Goal: Answer question/provide support

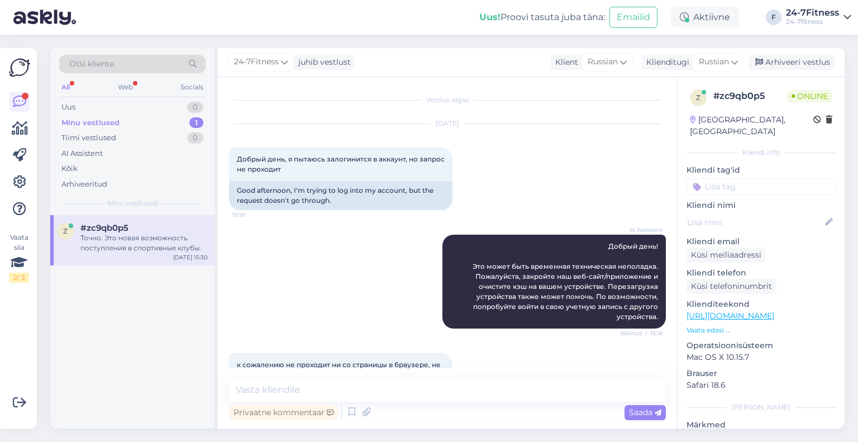
scroll to position [1998, 0]
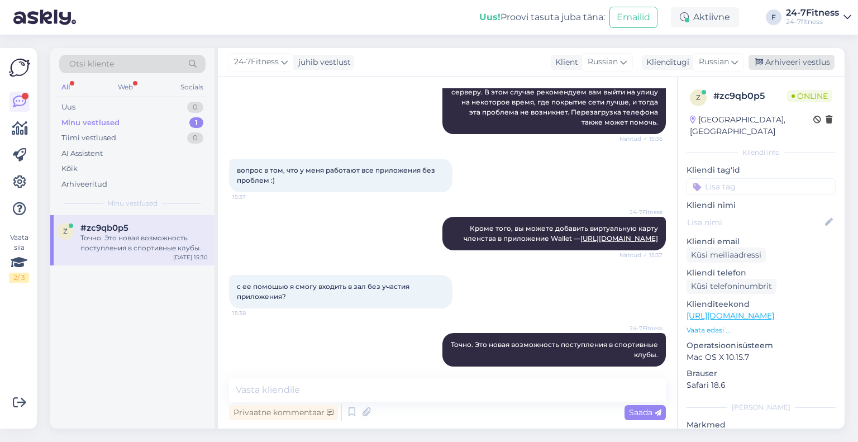
click at [811, 63] on div "Arhiveeri vestlus" at bounding box center [792, 62] width 86 height 15
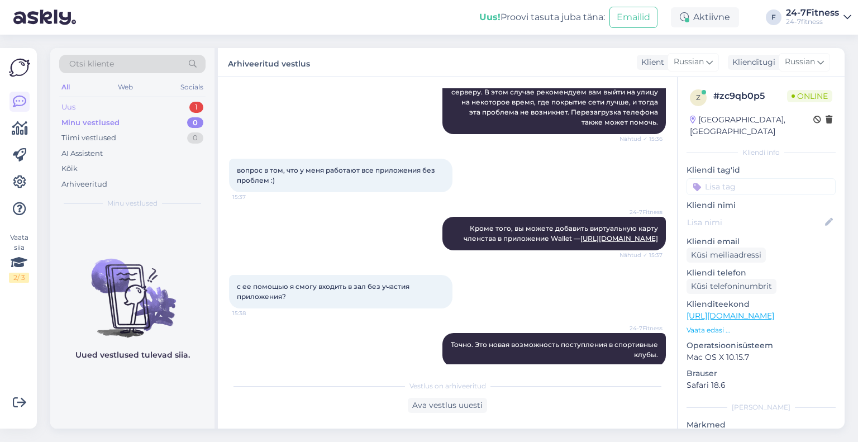
click at [60, 109] on div "Uus 1" at bounding box center [132, 107] width 146 height 16
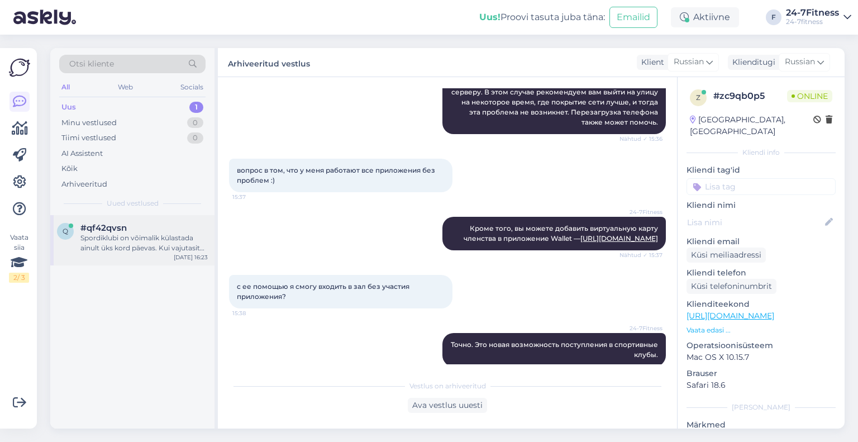
click at [108, 220] on div "q #qf42qvsn Spordiklubi on võimalik külastada ainult üks kord päevas. Kui vajut…" at bounding box center [132, 240] width 164 height 50
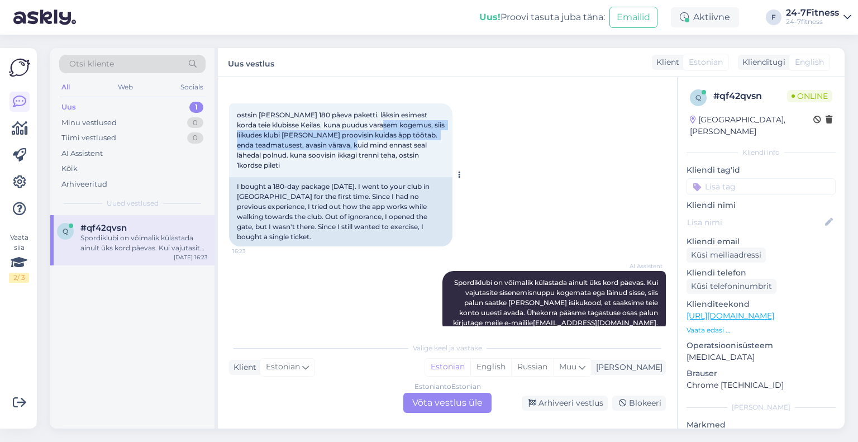
drag, startPoint x: 378, startPoint y: 125, endPoint x: 382, endPoint y: 145, distance: 20.5
click at [382, 145] on span "ostsin [PERSON_NAME] 180 päeva paketti. läksin esimest korda teie klubisse Keil…" at bounding box center [341, 140] width 209 height 59
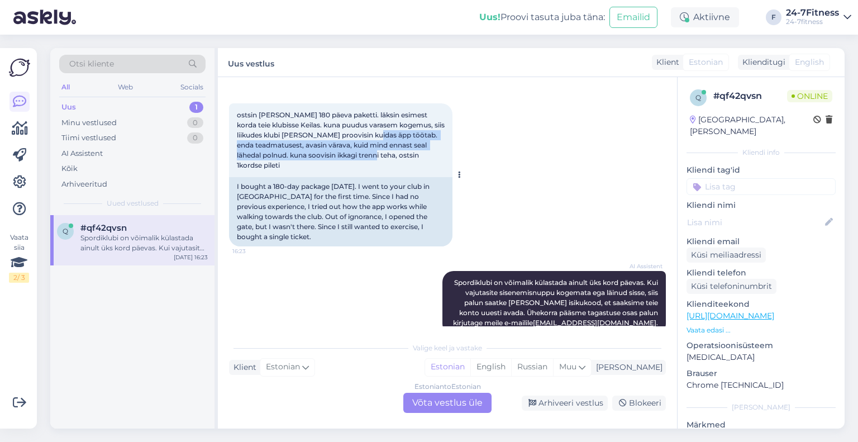
drag, startPoint x: 385, startPoint y: 153, endPoint x: 381, endPoint y: 129, distance: 23.9
click at [382, 135] on span "ostsin [PERSON_NAME] 180 päeva paketti. läksin esimest korda teie klubisse Keil…" at bounding box center [341, 140] width 209 height 59
click at [381, 129] on div "ostsin [PERSON_NAME] 180 päeva paketti. läksin esimest korda teie klubisse Keil…" at bounding box center [340, 140] width 223 height 74
drag, startPoint x: 379, startPoint y: 122, endPoint x: 385, endPoint y: 146, distance: 24.8
click at [385, 146] on span "ostsin [PERSON_NAME] 180 päeva paketti. läksin esimest korda teie klubisse Keil…" at bounding box center [341, 140] width 209 height 59
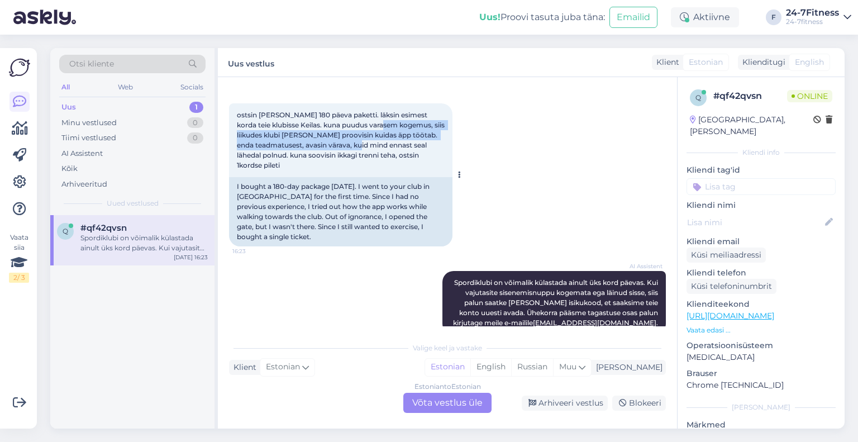
click at [387, 149] on div "ostsin [PERSON_NAME] 180 päeva paketti. läksin esimest korda teie klubisse Keil…" at bounding box center [340, 140] width 223 height 74
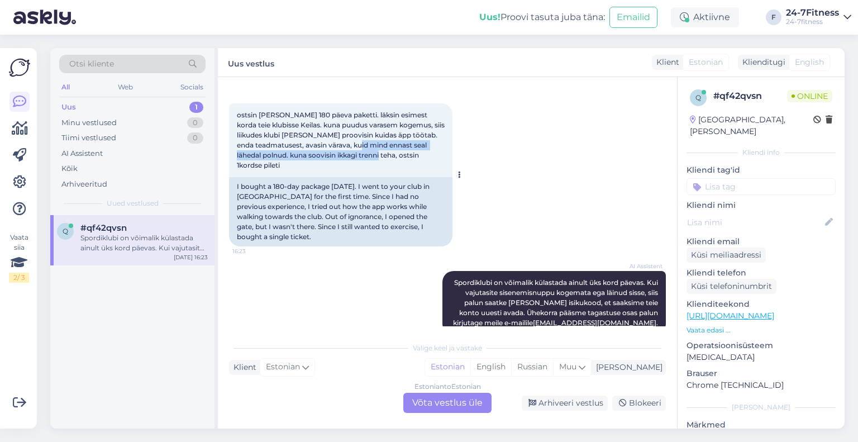
drag, startPoint x: 388, startPoint y: 155, endPoint x: 381, endPoint y: 139, distance: 17.8
click at [381, 139] on div "ostsin [PERSON_NAME] 180 päeva paketti. läksin esimest korda teie klubisse Keil…" at bounding box center [340, 140] width 223 height 74
click at [379, 133] on span "ostsin [PERSON_NAME] 180 päeva paketti. läksin esimest korda teie klubisse Keil…" at bounding box center [341, 140] width 209 height 59
click at [505, 283] on span "Spordiklubi on võimalik külastada ainult üks kord päevas. Kui vajutasite sisene…" at bounding box center [556, 302] width 207 height 49
click at [507, 284] on span "Spordiklubi on võimalik külastada ainult üks kord päevas. Kui vajutasite sisene…" at bounding box center [556, 302] width 207 height 49
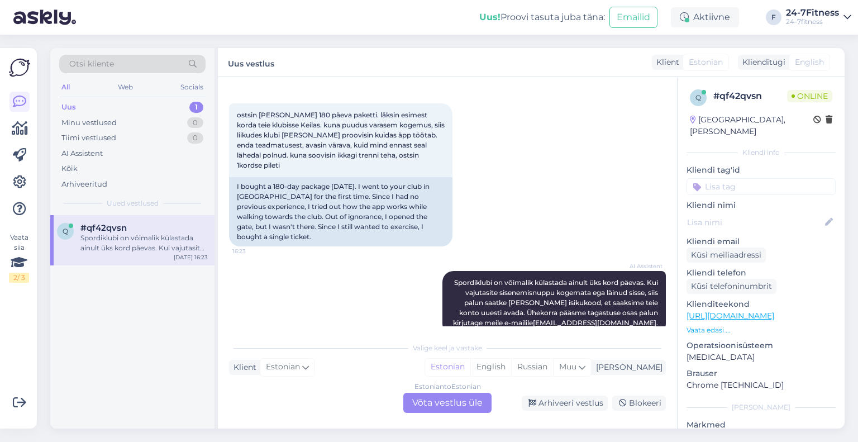
click at [422, 406] on div "Estonian to Estonian Võta vestlus üle" at bounding box center [447, 403] width 88 height 20
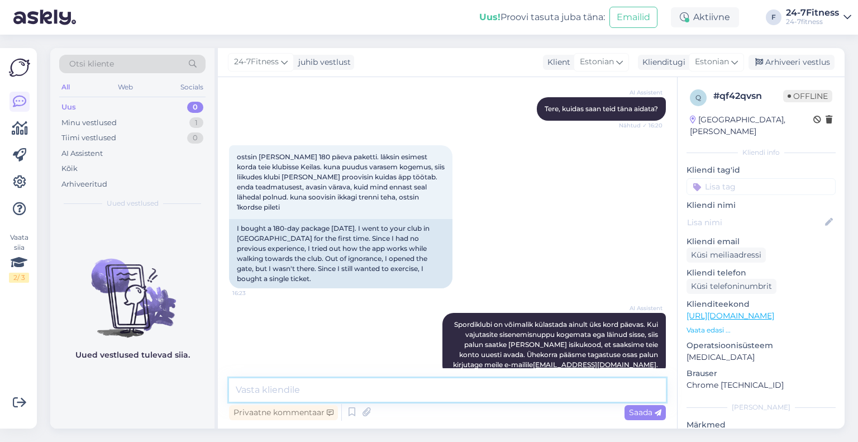
click at [425, 392] on textarea at bounding box center [447, 389] width 437 height 23
paste textarea "Kui Teil tekib sisenemisega probleeme meie klienditeeninduse töö ajal, siis pal…"
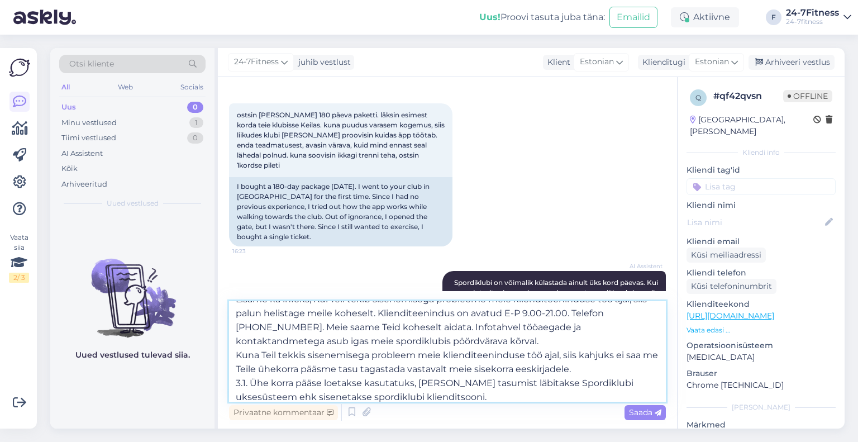
scroll to position [0, 0]
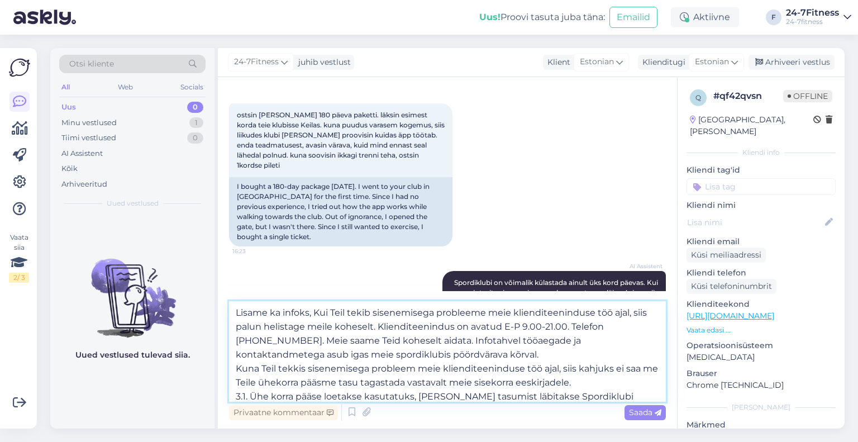
click at [319, 310] on textarea "Lisame ka infoks, Kui Teil tekib sisenemisega probleeme meie klienditeeninduse …" at bounding box center [447, 351] width 437 height 101
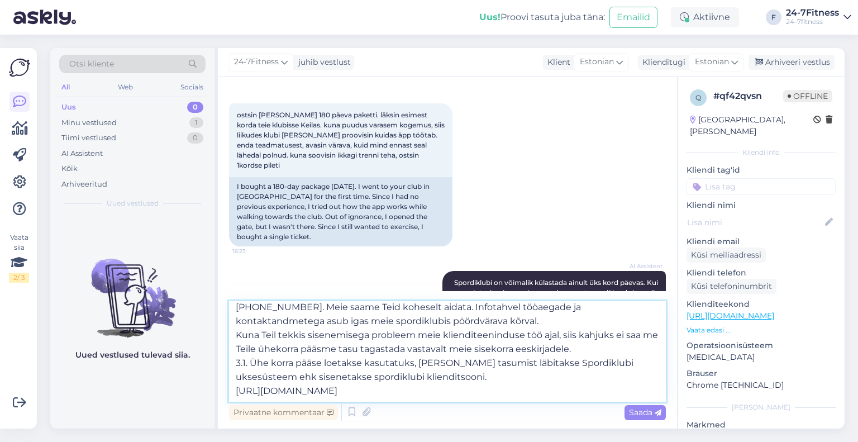
drag, startPoint x: 247, startPoint y: 334, endPoint x: 257, endPoint y: 335, distance: 10.1
click at [257, 335] on textarea "Lisame ka infoks, et kui Teil tekib sisenemisega probleeme meie klienditeenindu…" at bounding box center [447, 351] width 437 height 101
type textarea "Lisame ka infoks, et kui Teil tekib sisenemisega probleeme meie klienditeenindu…"
click at [645, 413] on span "Saada" at bounding box center [645, 412] width 32 height 10
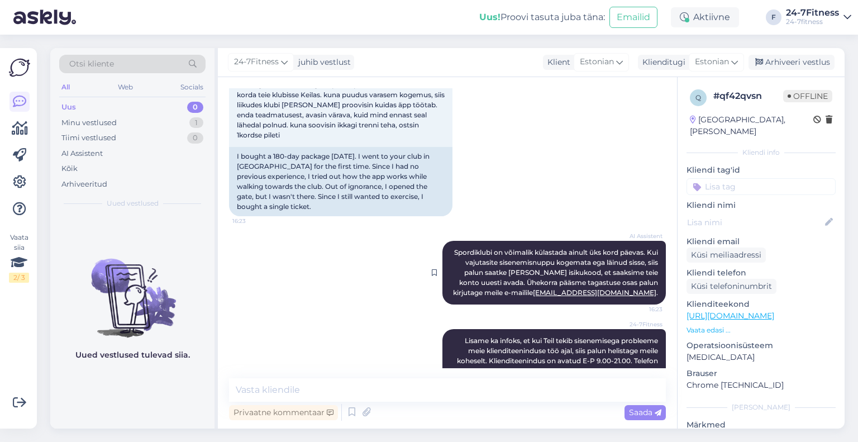
scroll to position [296, 0]
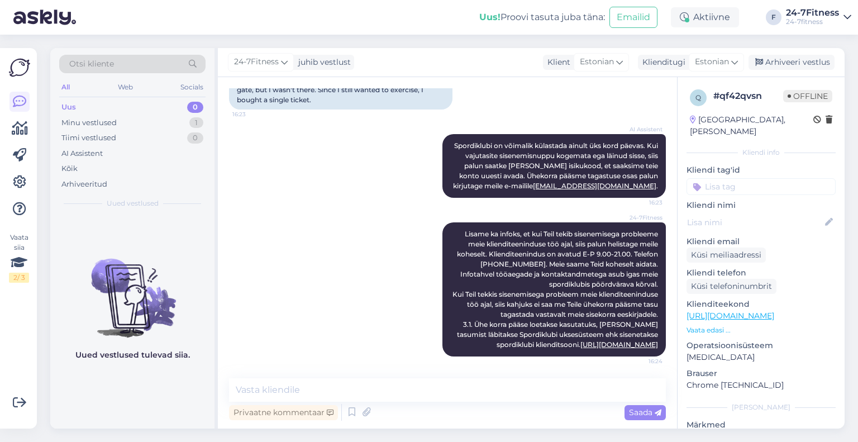
drag, startPoint x: 519, startPoint y: 210, endPoint x: 668, endPoint y: 342, distance: 199.0
click at [668, 342] on div "Vestlus algas [DATE] Tere 16:20 Hello AI Assistent [PERSON_NAME], kuidas saan t…" at bounding box center [452, 228] width 447 height 280
copy span "kui Teil tekib sisenemisega probleeme meie klienditeeninduse töö ajal, siis pal…"
